Goal: Task Accomplishment & Management: Complete application form

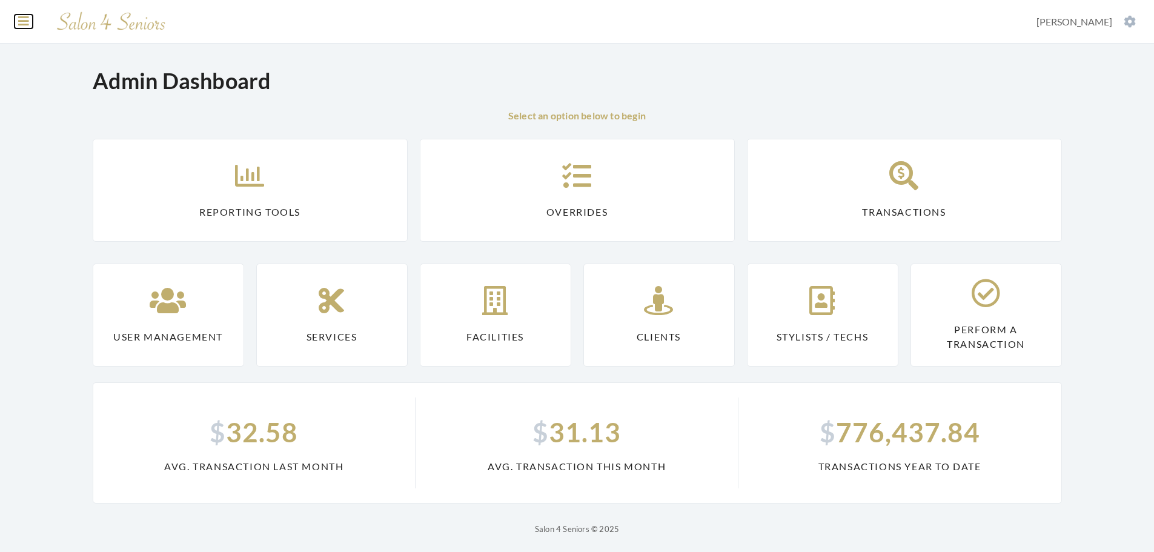
click at [21, 19] on icon at bounding box center [23, 21] width 11 height 12
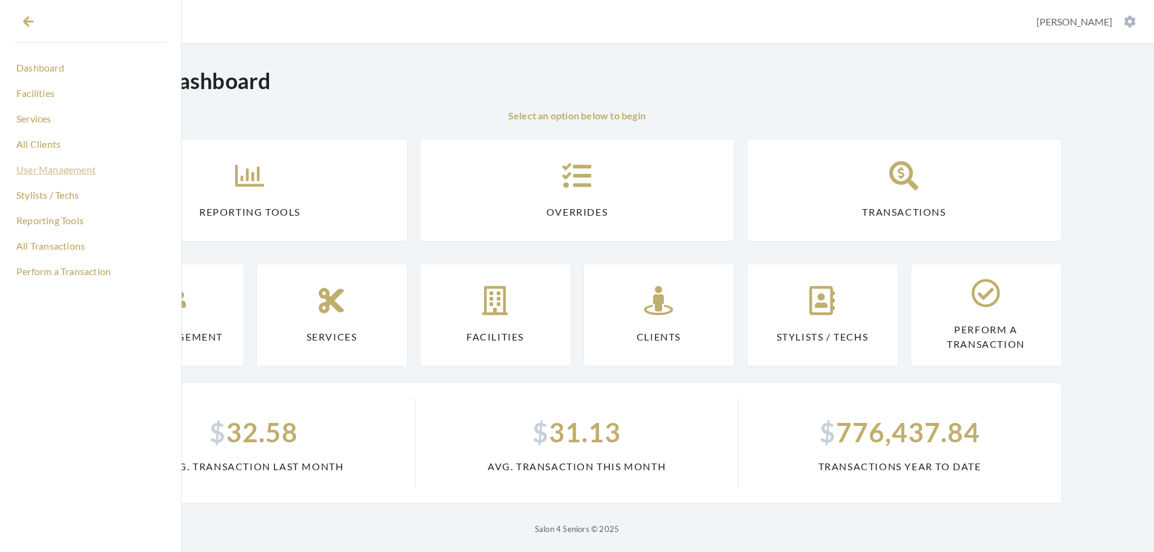
click at [70, 164] on link "User Management" at bounding box center [91, 169] width 152 height 21
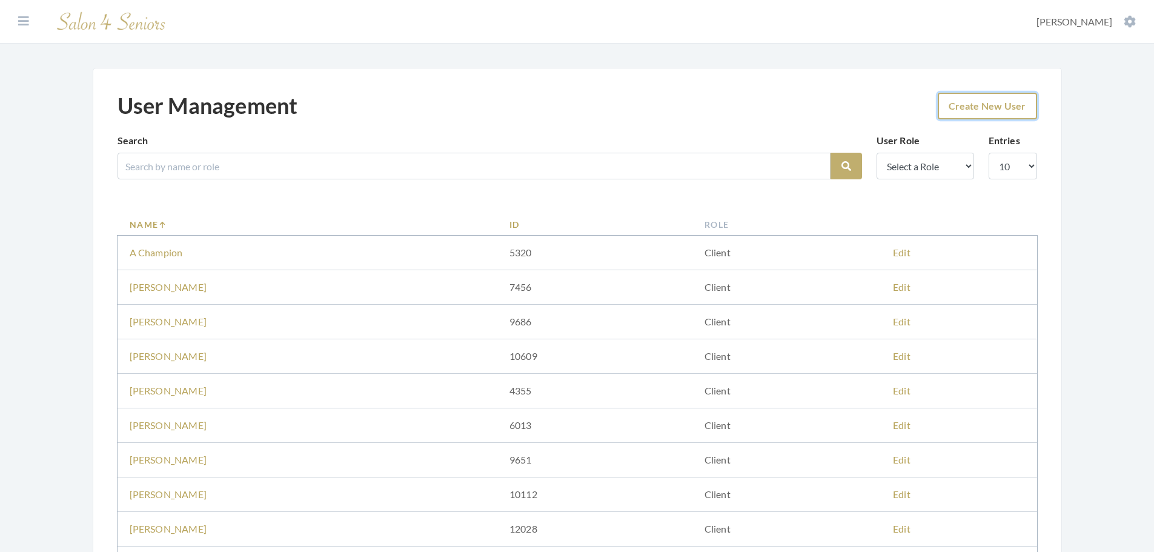
click at [978, 96] on link "Create New User" at bounding box center [987, 106] width 99 height 27
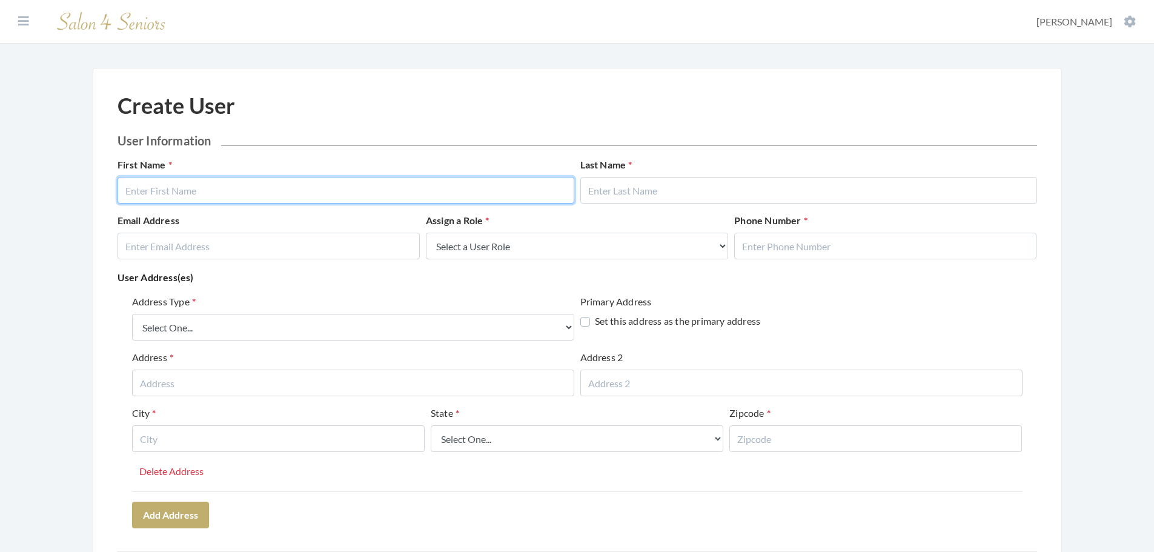
click at [285, 191] on input "text" at bounding box center [346, 190] width 457 height 27
type input "Nat"
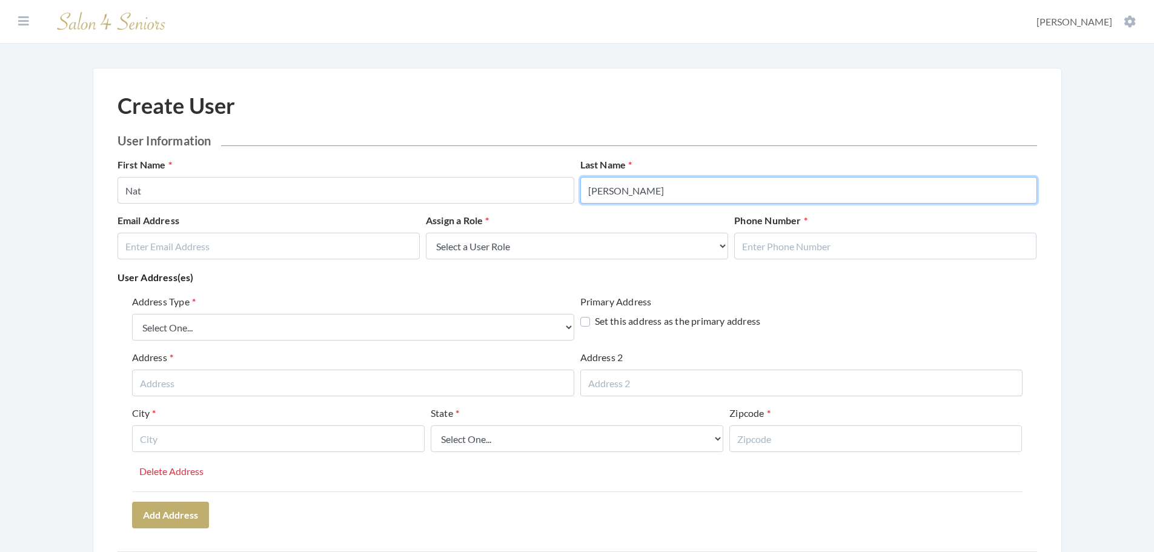
type input "Thompson"
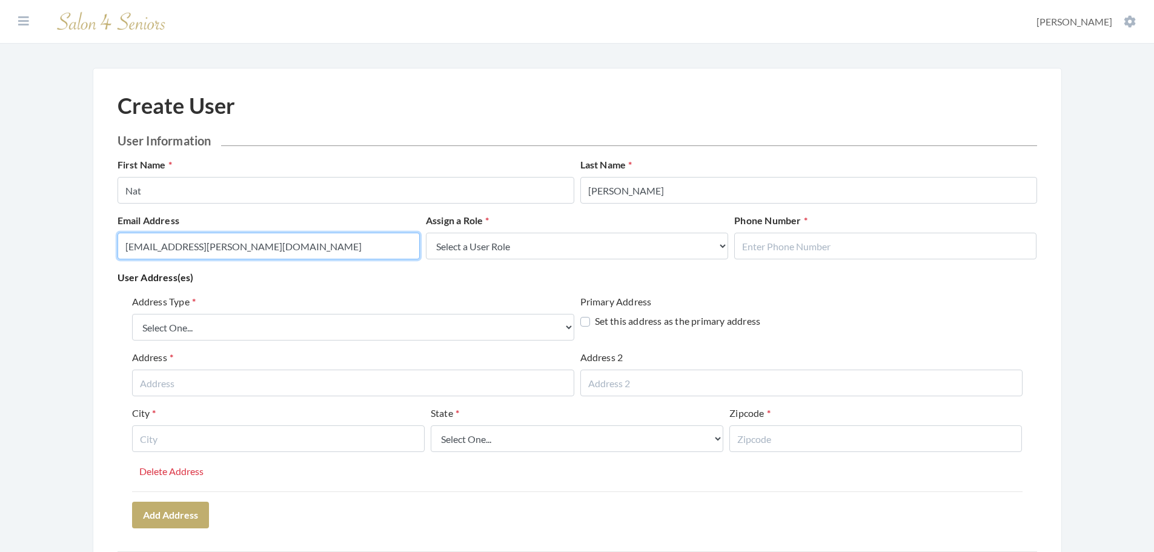
type input "nat.thompson+1234@savvyotter.com"
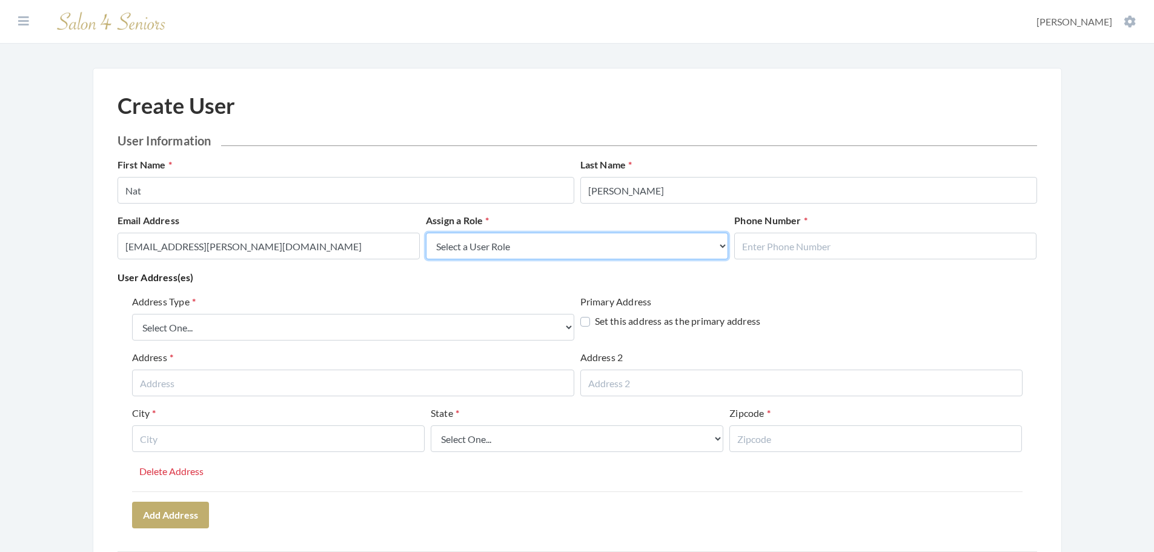
click at [614, 235] on select "Select a User Role Admin Facility Manager" at bounding box center [577, 246] width 302 height 27
select select "admin"
click at [426, 233] on select "Select a User Role Admin Facility Manager" at bounding box center [577, 246] width 302 height 27
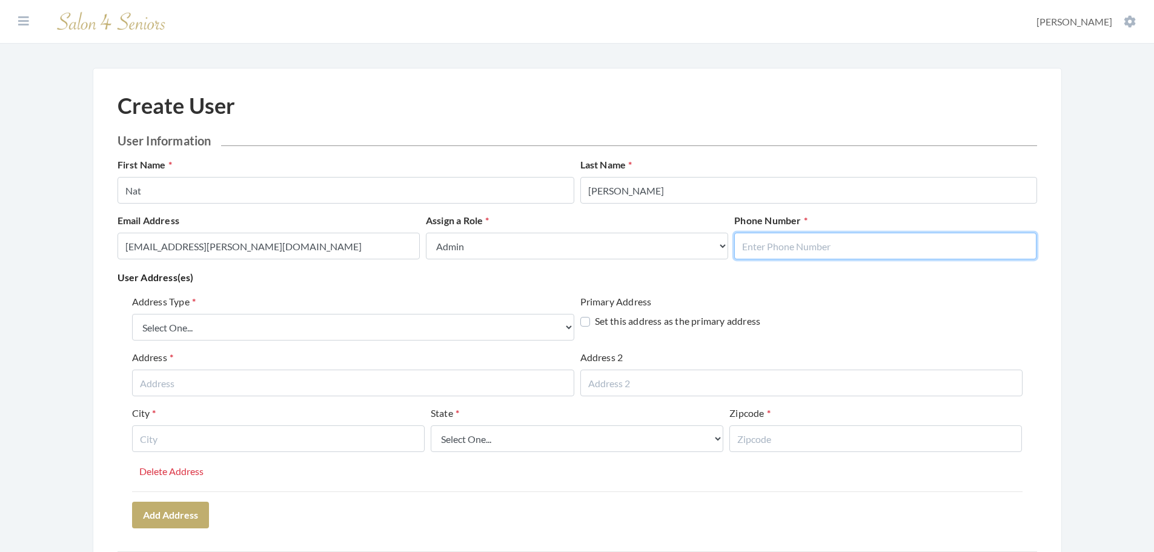
click at [805, 249] on input "text" at bounding box center [885, 246] width 302 height 27
type input "2057993981"
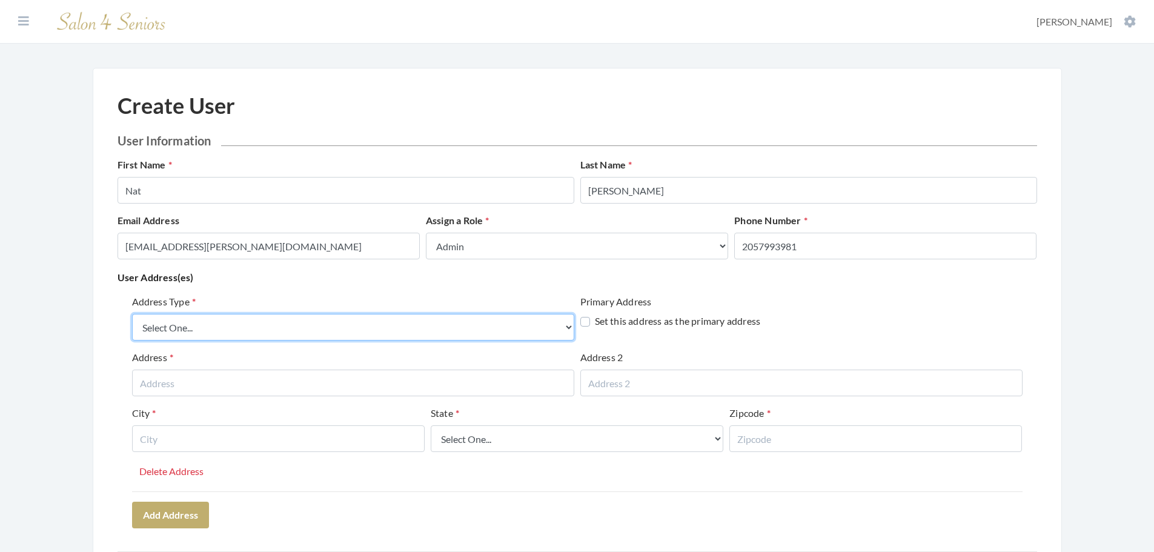
click at [233, 330] on select "Select One... Office Address Home Address Billing Address" at bounding box center [353, 327] width 442 height 27
select select "home"
click at [132, 314] on select "Select One... Office Address Home Address Billing Address" at bounding box center [353, 327] width 442 height 27
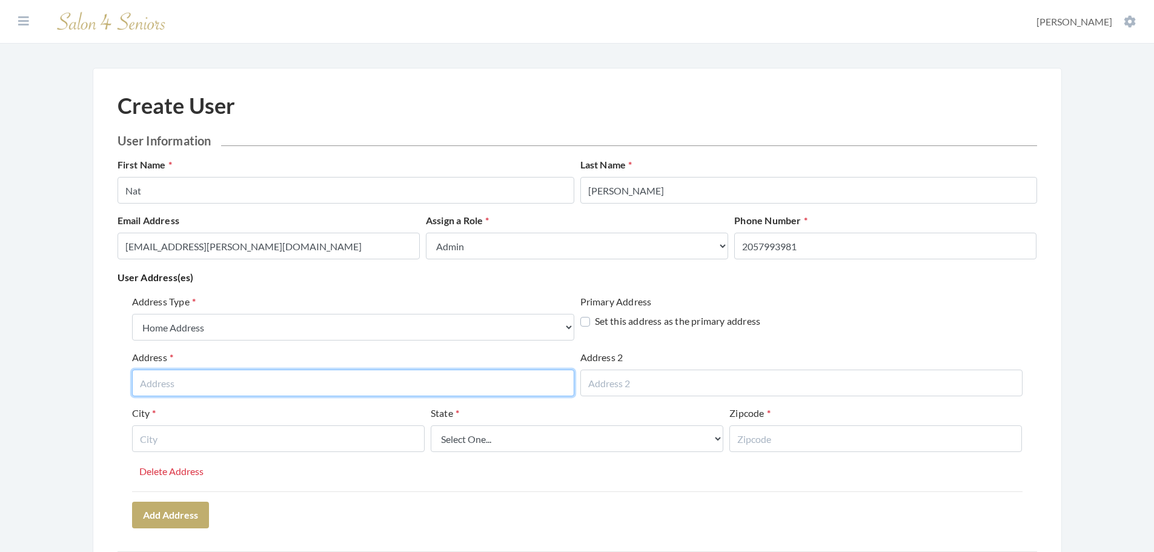
click at [206, 377] on input "text" at bounding box center [353, 383] width 442 height 27
type input "3431 Firethorn Drive"
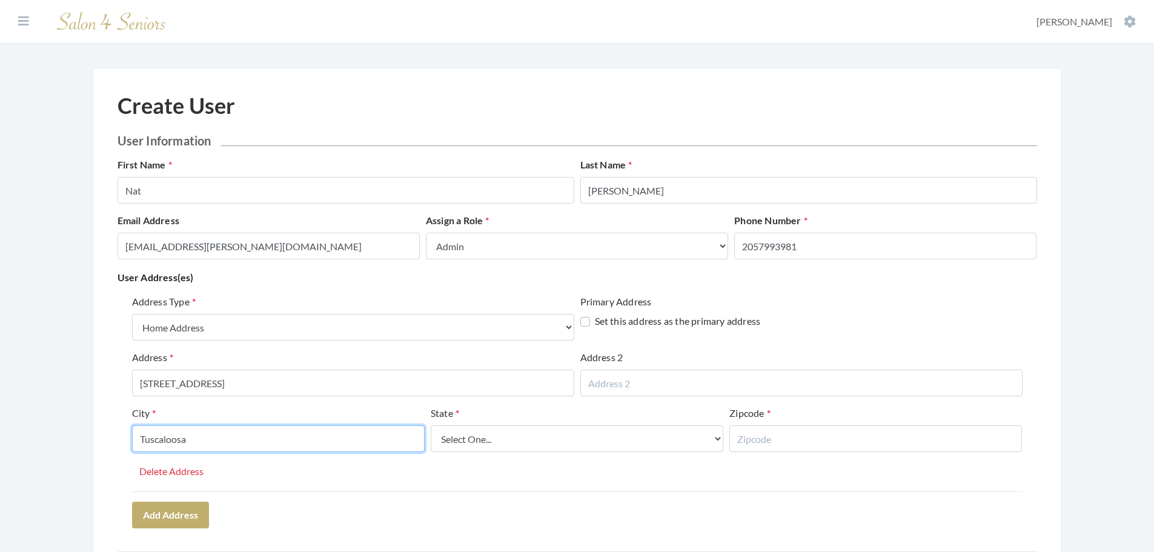
type input "Tuscaloosa"
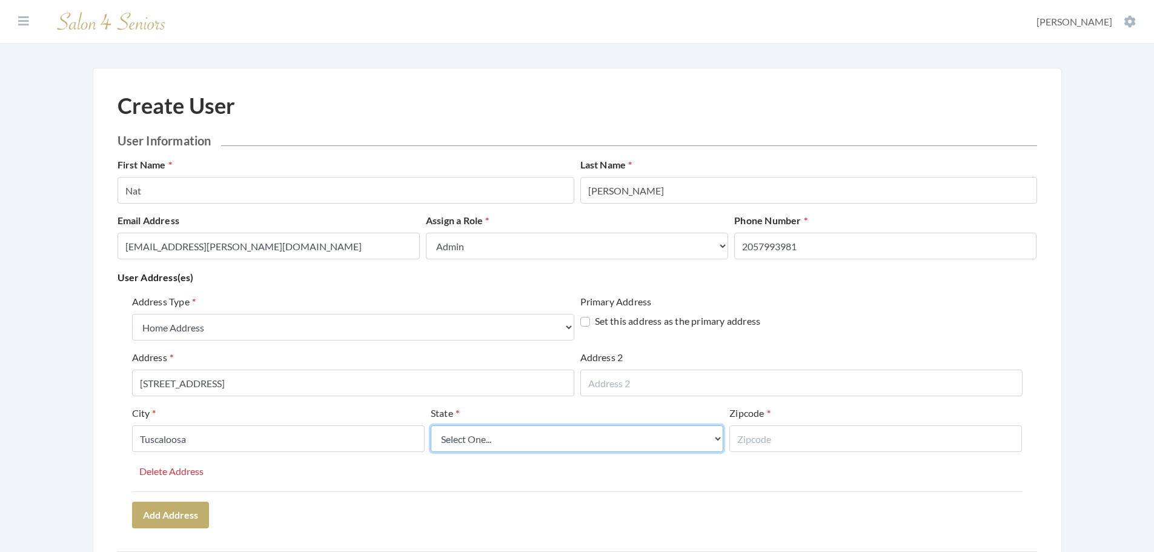
select select "al"
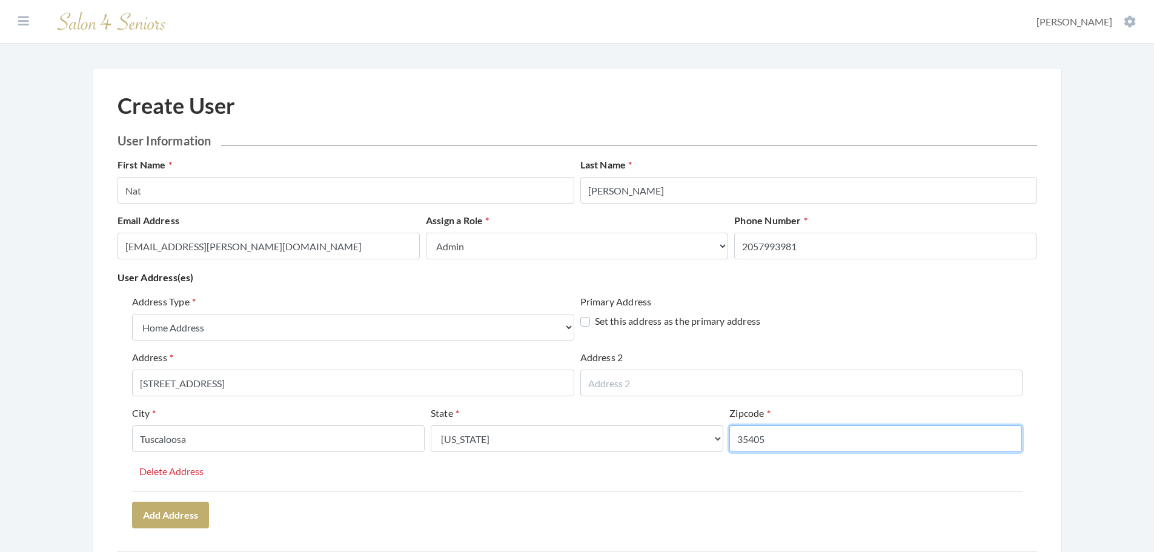
type input "35405"
click at [323, 477] on div "Address Type Select One... Office Address Home Address Billing Address Primary …" at bounding box center [577, 392] width 890 height 197
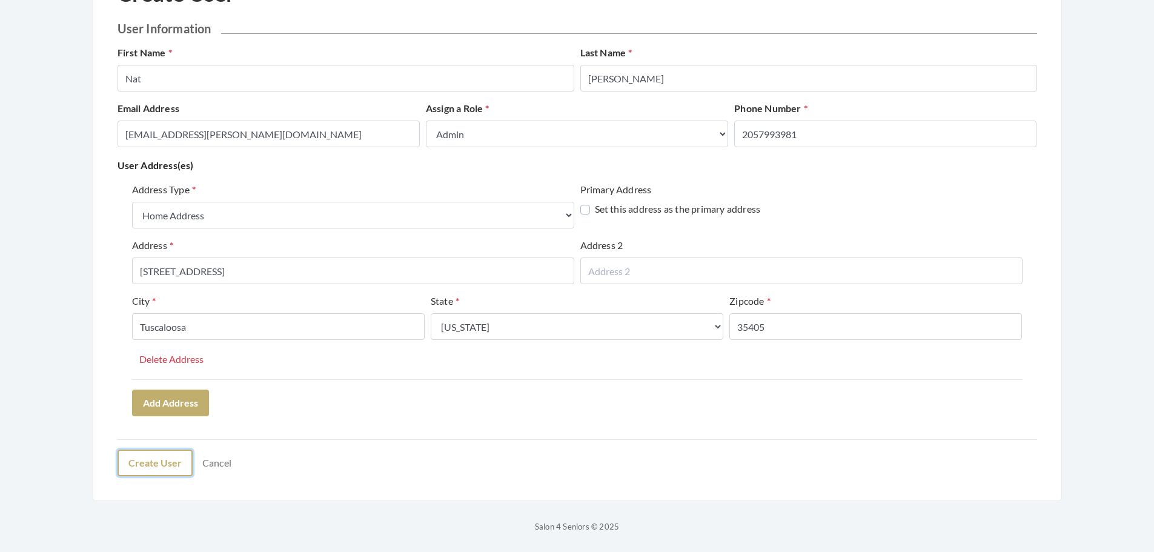
click at [170, 462] on button "Create User" at bounding box center [155, 462] width 75 height 27
